Goal: Register for event/course

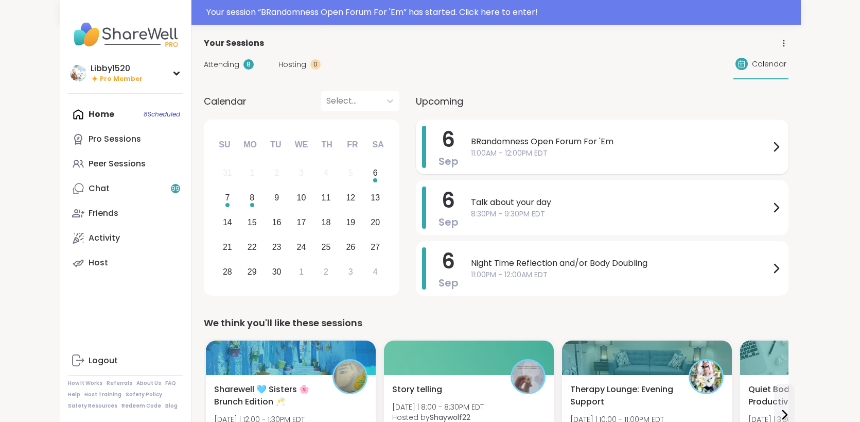
click at [605, 148] on span "11:00AM - 12:00PM EDT" at bounding box center [620, 153] width 299 height 11
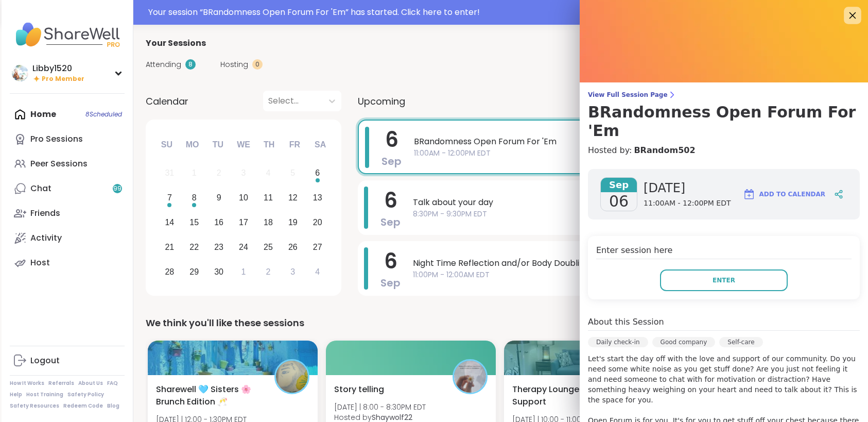
click at [846, 14] on icon at bounding box center [852, 15] width 13 height 13
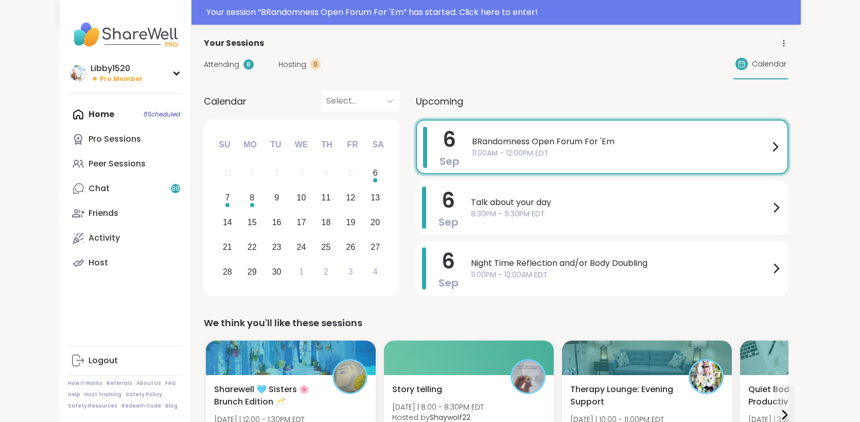
click at [472, 147] on span "BRandomness Open Forum For 'Em" at bounding box center [620, 141] width 297 height 12
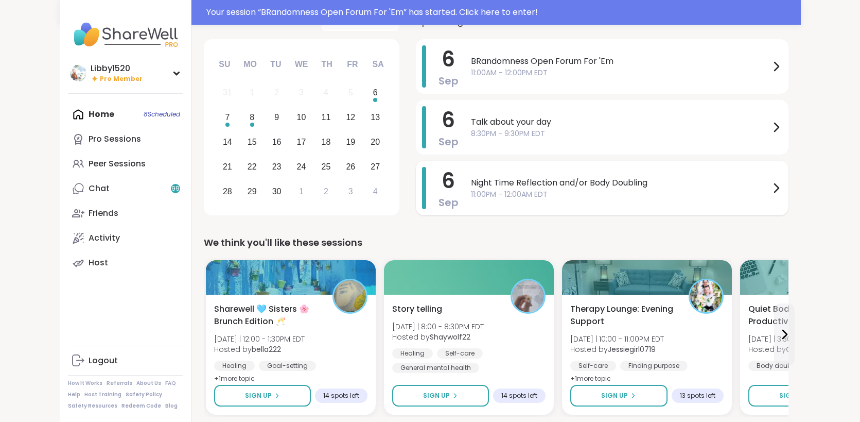
scroll to position [85, 0]
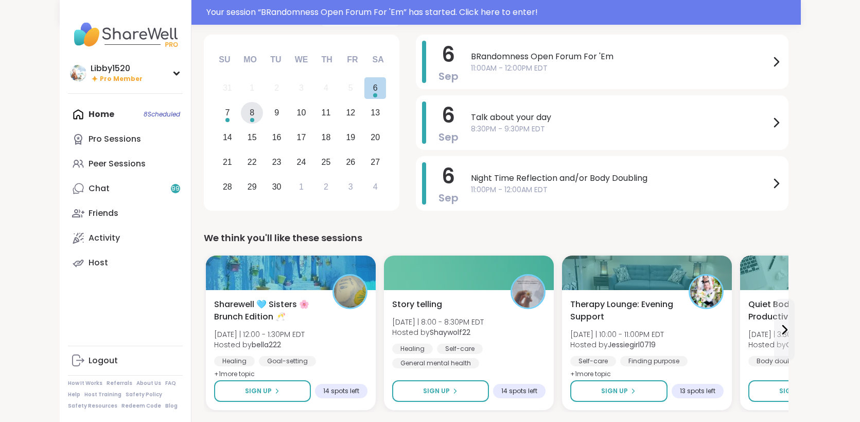
click at [241, 115] on div "8" at bounding box center [252, 113] width 22 height 22
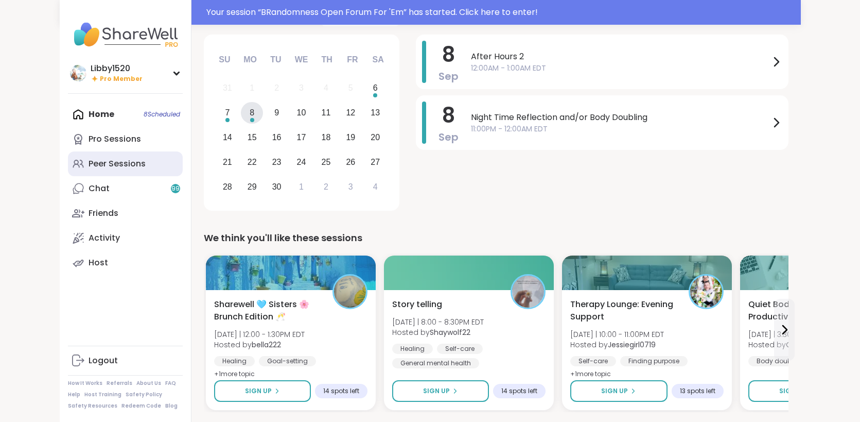
click at [89, 161] on div "Peer Sessions" at bounding box center [117, 163] width 57 height 11
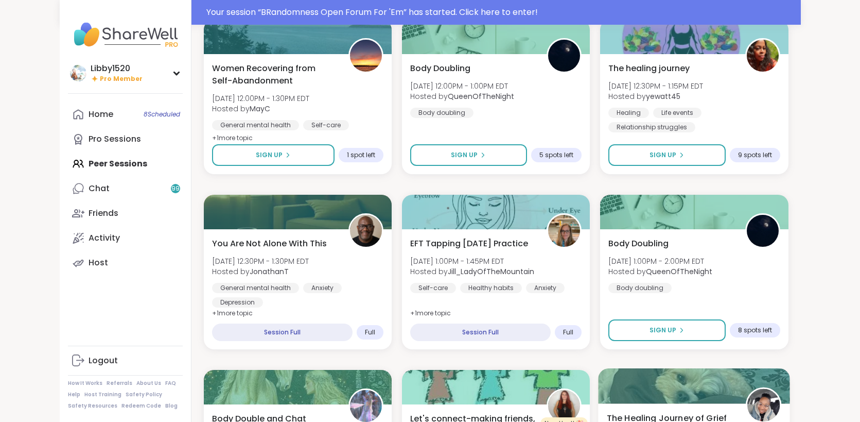
scroll to position [515, 0]
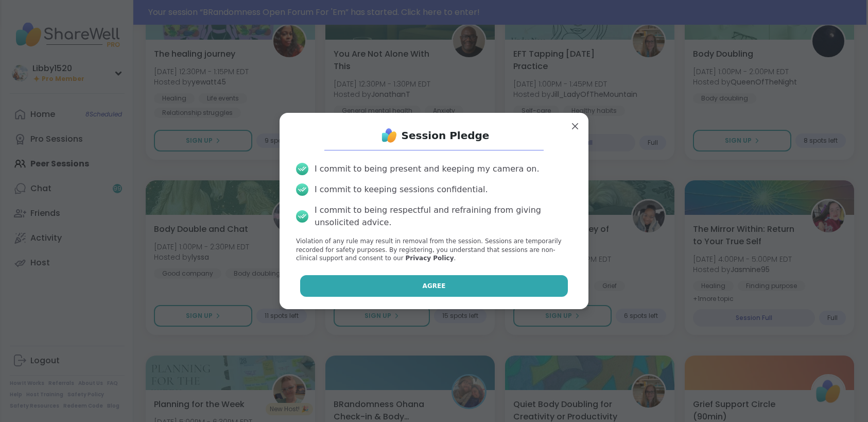
click at [423, 291] on button "Agree" at bounding box center [434, 286] width 268 height 22
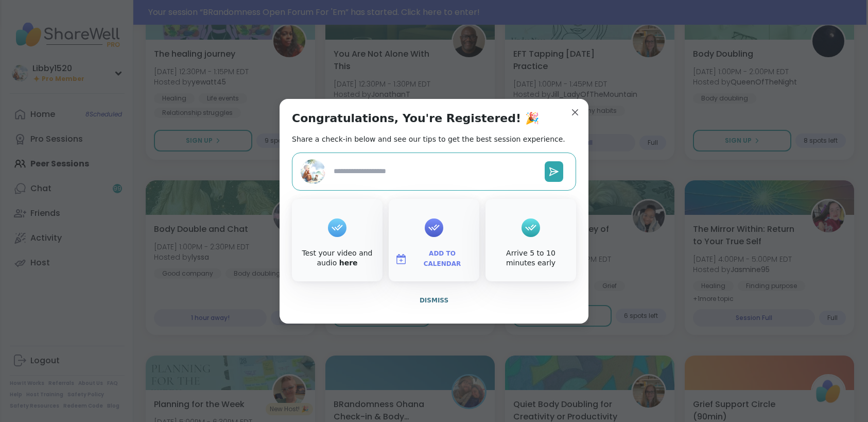
type textarea "*"
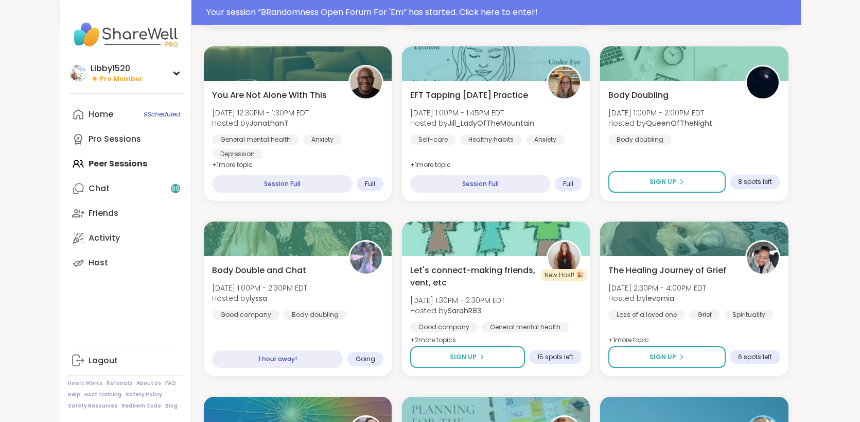
scroll to position [661, 0]
